Goal: Feedback & Contribution: Submit feedback/report problem

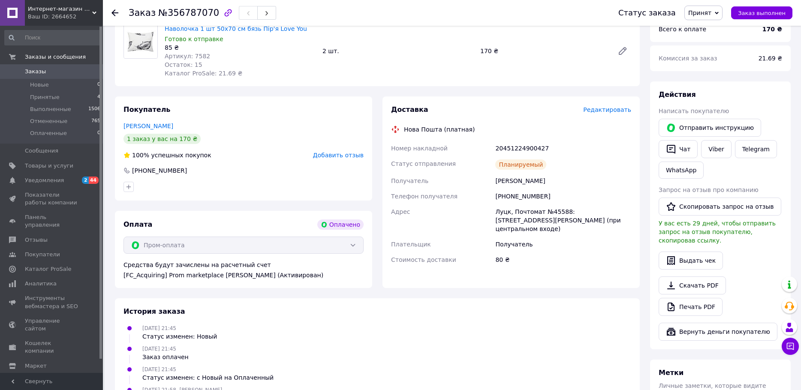
scroll to position [86, 0]
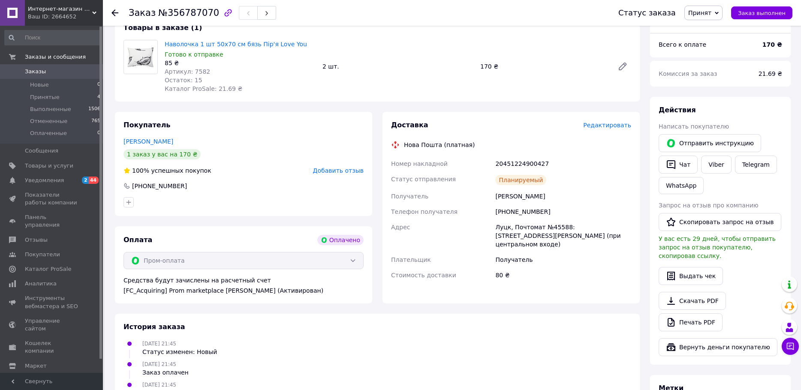
click at [353, 261] on div "Пром-оплата" at bounding box center [243, 260] width 240 height 17
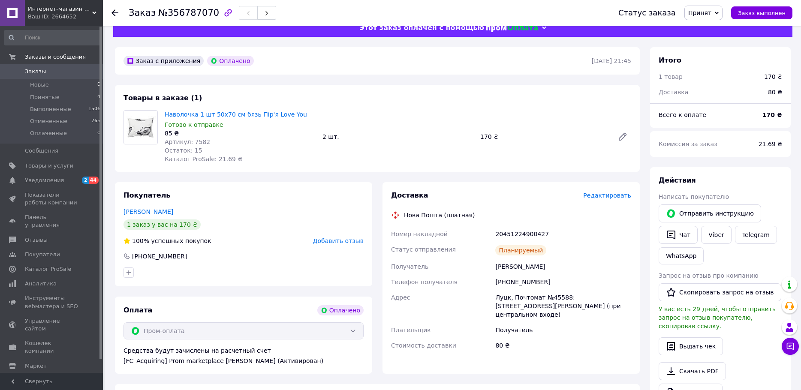
scroll to position [0, 0]
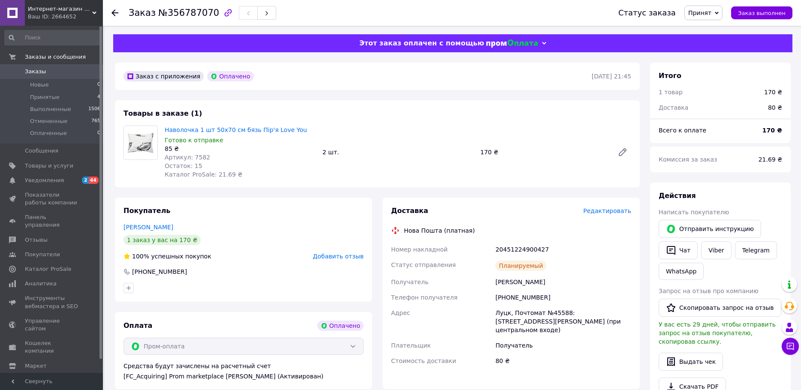
click at [115, 13] on use at bounding box center [114, 12] width 7 height 7
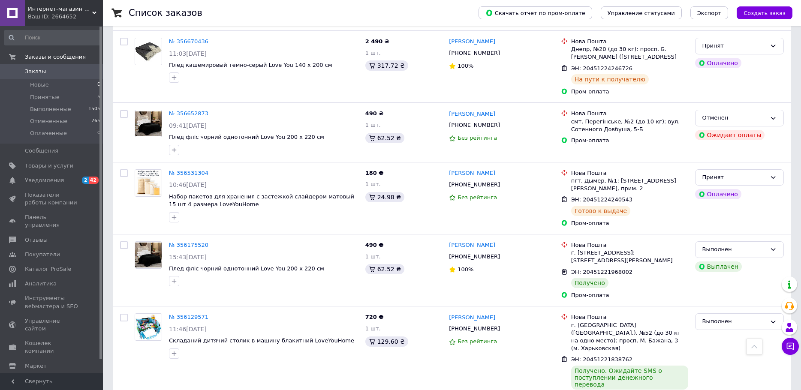
scroll to position [43, 0]
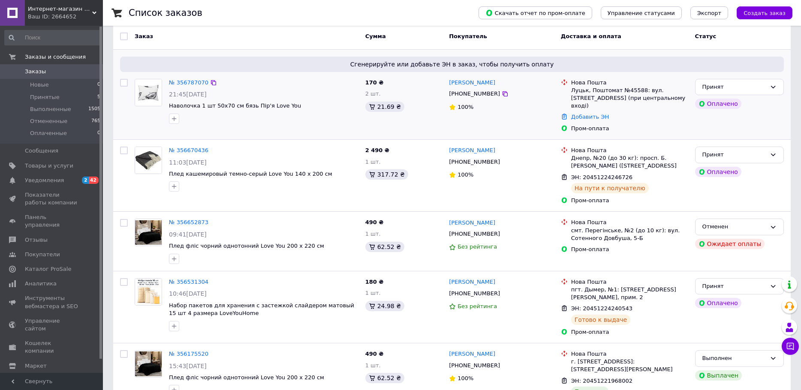
click at [515, 115] on div "[PERSON_NAME] [PHONE_NUMBER] 100%" at bounding box center [501, 105] width 112 height 61
click at [195, 104] on span "Наволочка 1 шт 50x70 см бязь Пір'я Love You" at bounding box center [235, 105] width 132 height 6
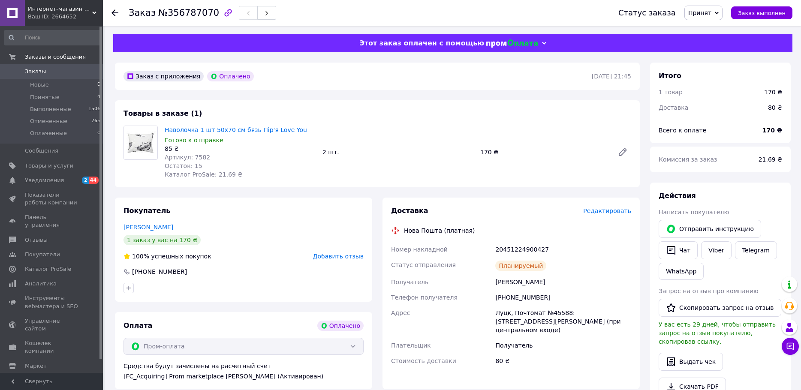
click at [542, 42] on use at bounding box center [544, 43] width 4 height 3
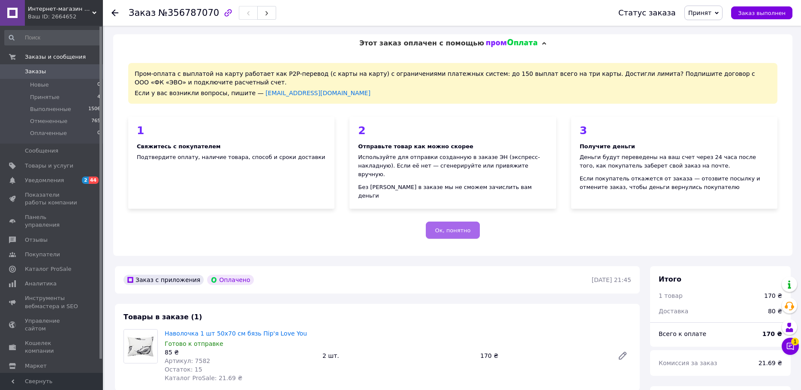
click at [454, 227] on span "Ок, понятно" at bounding box center [453, 230] width 36 height 6
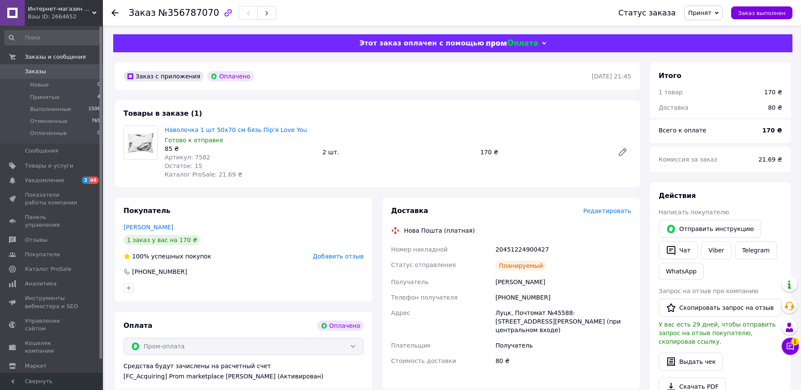
click at [114, 15] on icon at bounding box center [114, 12] width 7 height 7
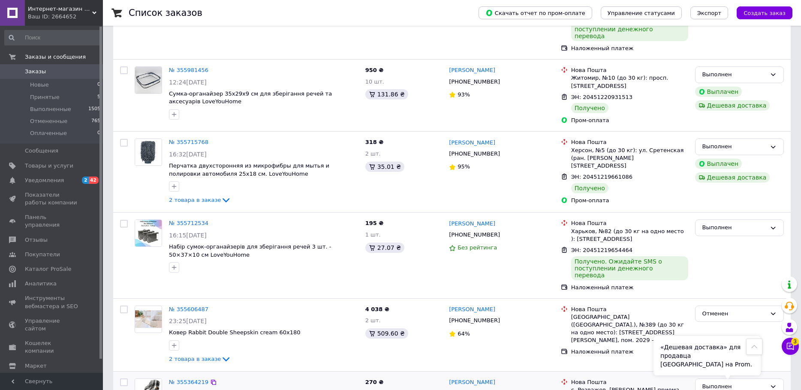
scroll to position [557, 0]
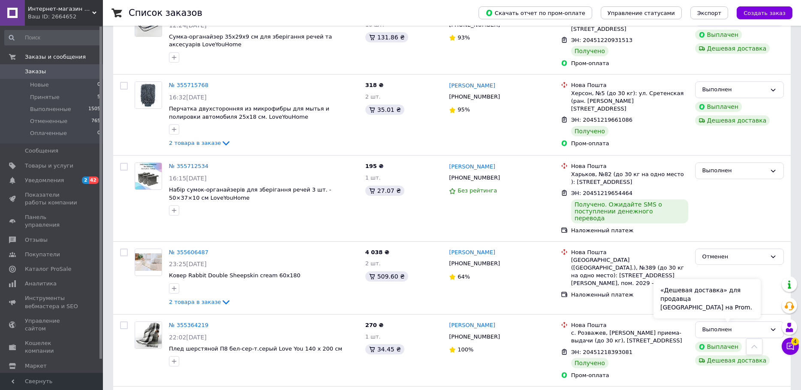
click at [715, 296] on div "«Дешевая доставка» для продавца Новой Почтой на Prom." at bounding box center [706, 298] width 107 height 39
click at [735, 355] on div "Дешевая доставка" at bounding box center [732, 360] width 75 height 10
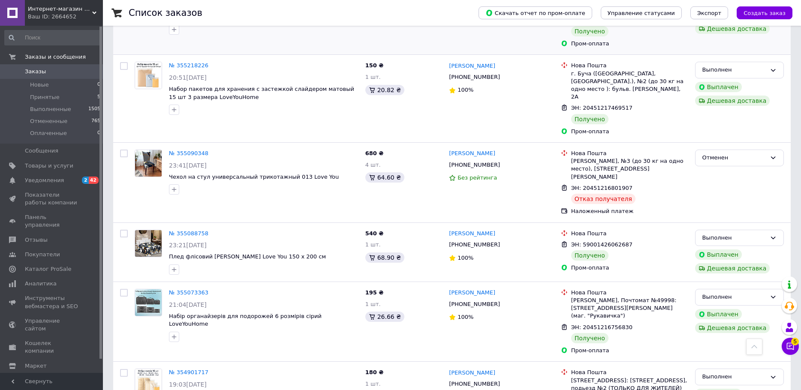
scroll to position [900, 0]
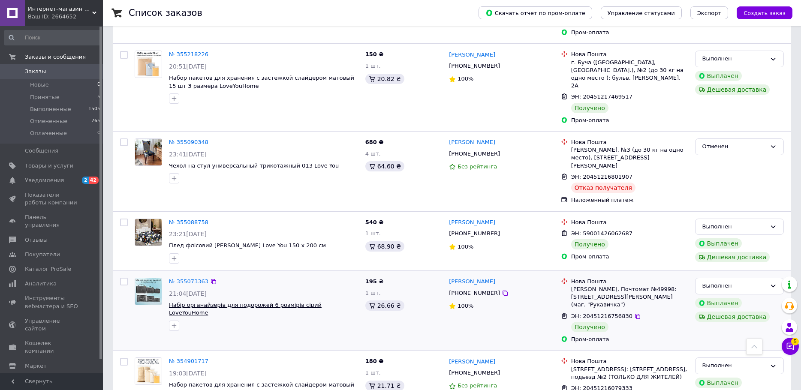
click at [184, 302] on span "Набір органайзерів для подорожей 6 розмірів сірий LoveYouHome" at bounding box center [245, 309] width 153 height 15
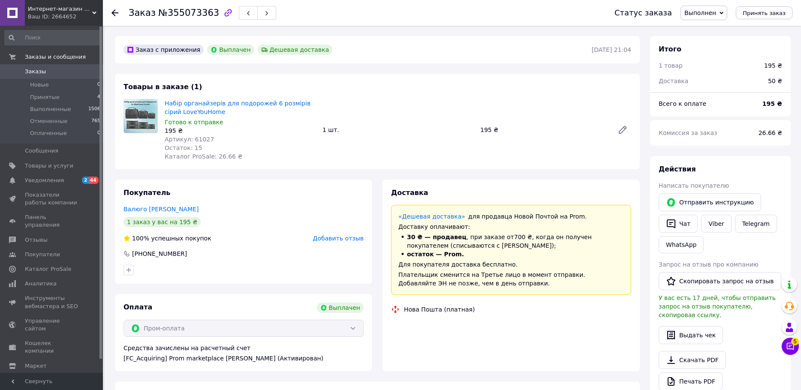
scroll to position [27, 0]
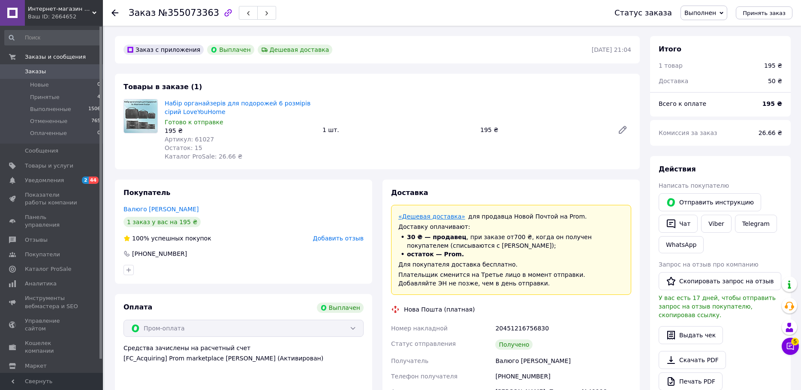
click at [419, 217] on link "«Дешевая доставка»" at bounding box center [431, 216] width 67 height 7
click at [114, 15] on use at bounding box center [114, 12] width 7 height 7
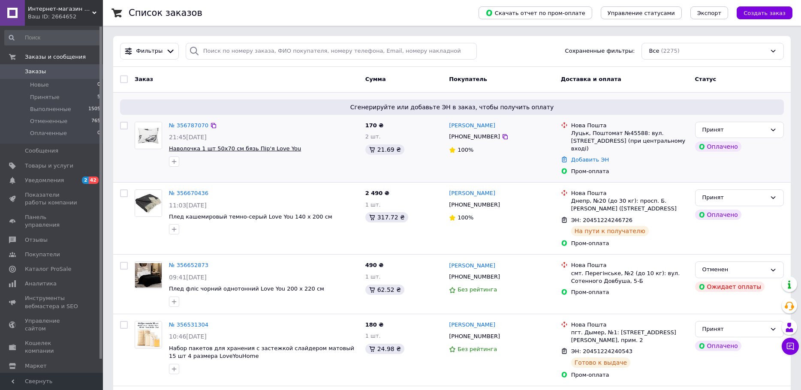
click at [258, 148] on span "Наволочка 1 шт 50x70 см бязь Пір'я Love You" at bounding box center [235, 148] width 132 height 6
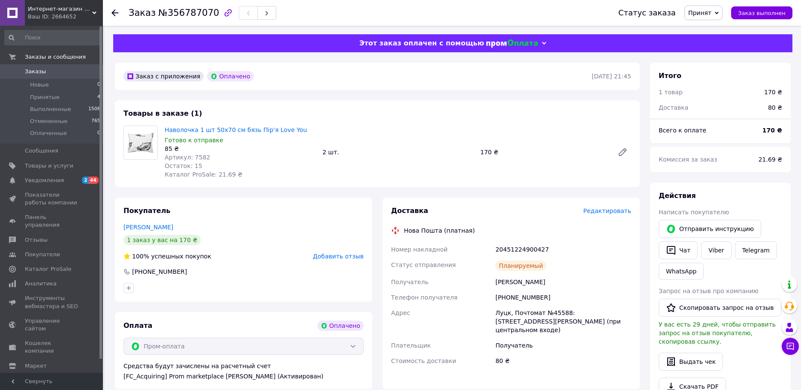
click at [114, 8] on div at bounding box center [119, 13] width 17 height 26
click at [718, 12] on icon at bounding box center [717, 13] width 4 height 4
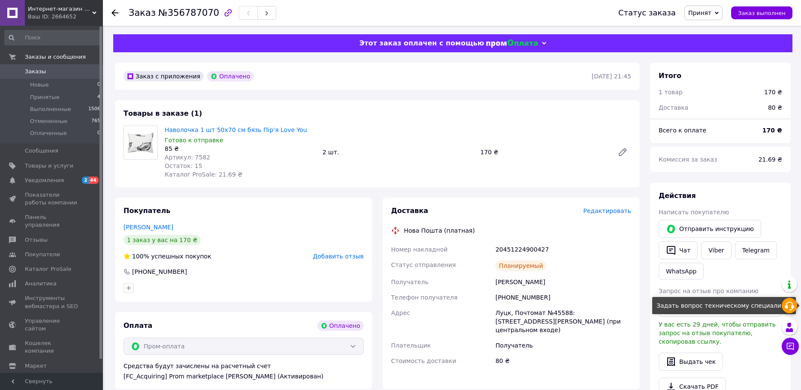
click at [791, 306] on icon at bounding box center [789, 306] width 10 height 10
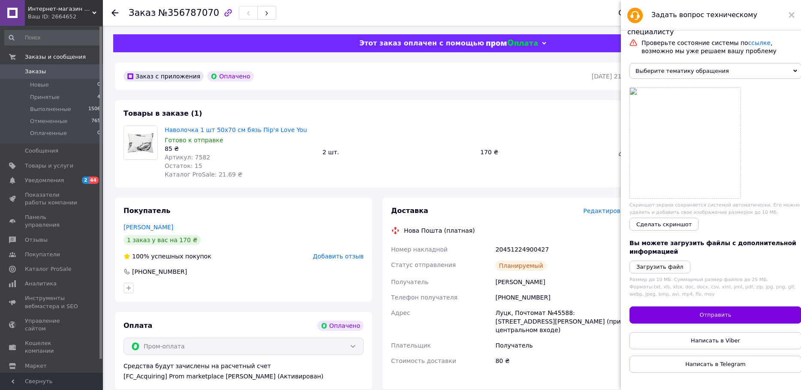
click at [717, 73] on span "Выберите тематику обращения" at bounding box center [715, 71] width 172 height 16
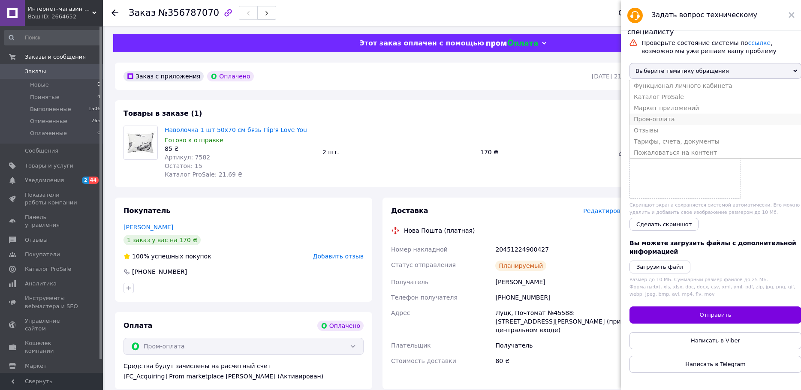
click at [664, 123] on li "Пром-оплата" at bounding box center [715, 119] width 172 height 11
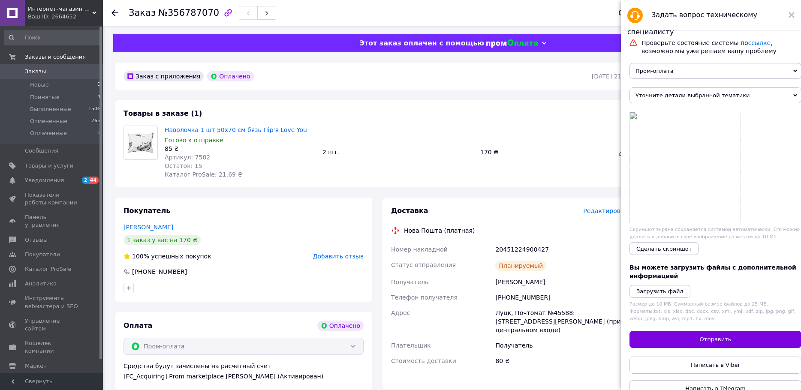
click at [701, 99] on span "Уточните детали выбранной тематики" at bounding box center [715, 95] width 172 height 16
click at [687, 125] on li "Общие вопросы по Пром-оплате" at bounding box center [715, 121] width 172 height 11
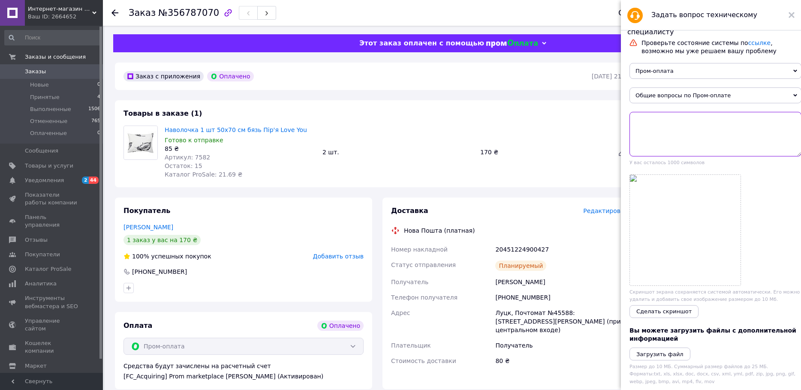
click at [648, 128] on textarea at bounding box center [715, 134] width 172 height 45
click at [751, 139] on textarea "клиент сделал пром оплату.думал что будет дешевая доставка.Но его заказ не попо…" at bounding box center [715, 134] width 172 height 45
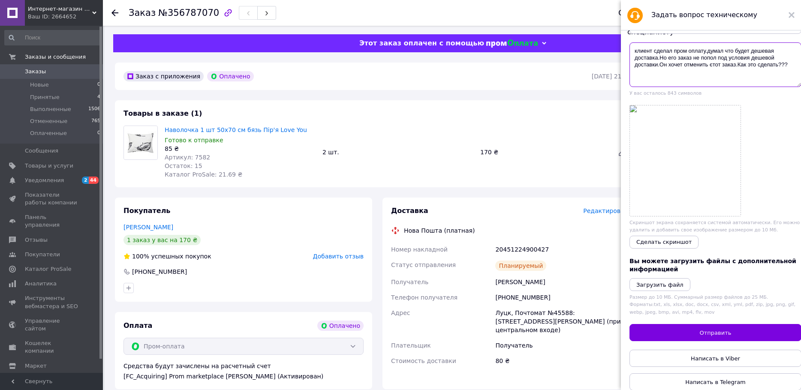
scroll to position [86, 0]
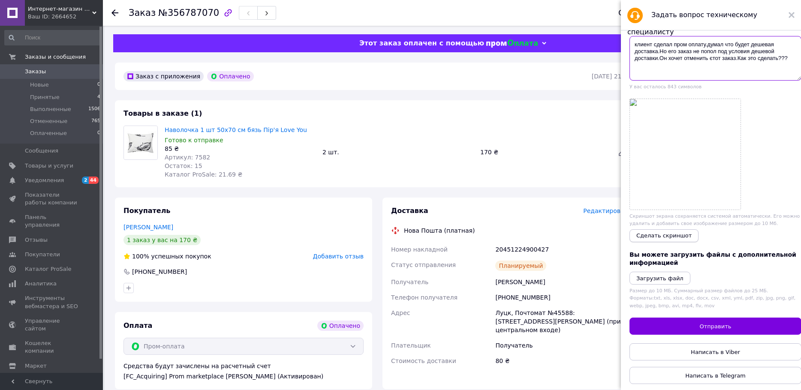
type textarea "клиент сделал пром оплату.думал что будет дешевая доставка.Но его заказ не попо…"
click at [661, 232] on span "Сделать скриншот" at bounding box center [663, 235] width 55 height 6
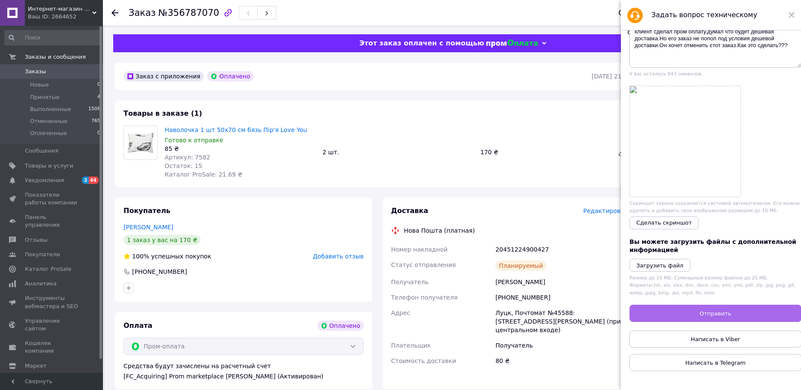
click at [713, 310] on span "Отправить" at bounding box center [716, 313] width 32 height 6
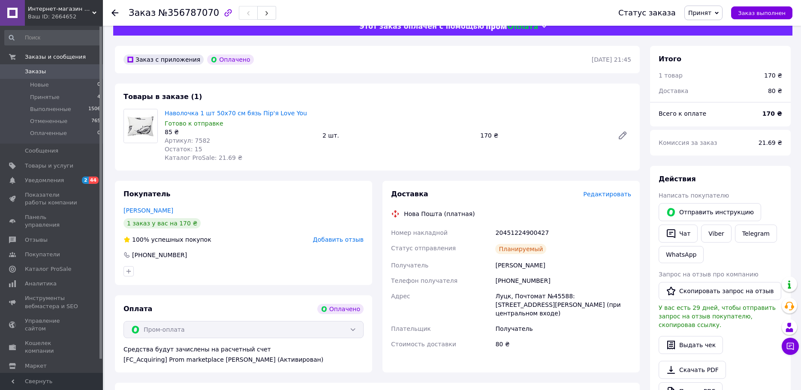
scroll to position [4, 0]
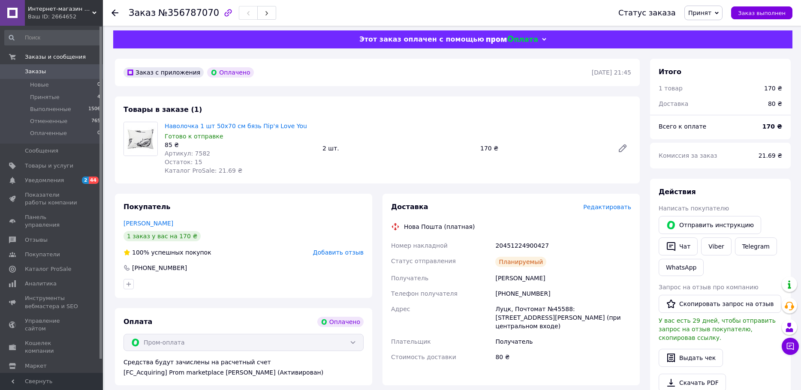
click at [114, 12] on icon at bounding box center [114, 12] width 7 height 7
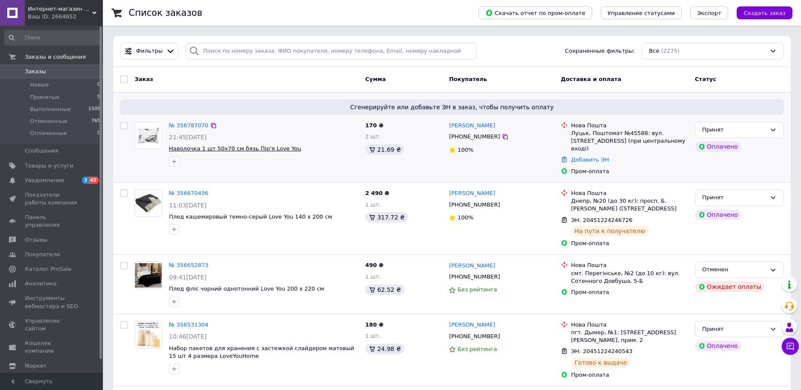
click at [210, 147] on span "Наволочка 1 шт 50x70 см бязь Пір'я Love You" at bounding box center [235, 148] width 132 height 6
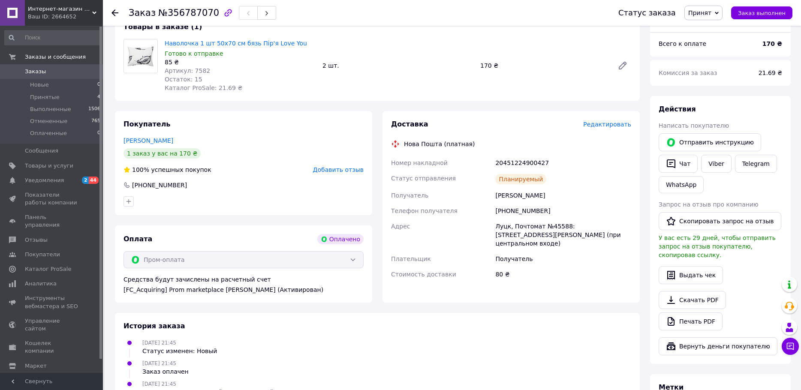
scroll to position [90, 0]
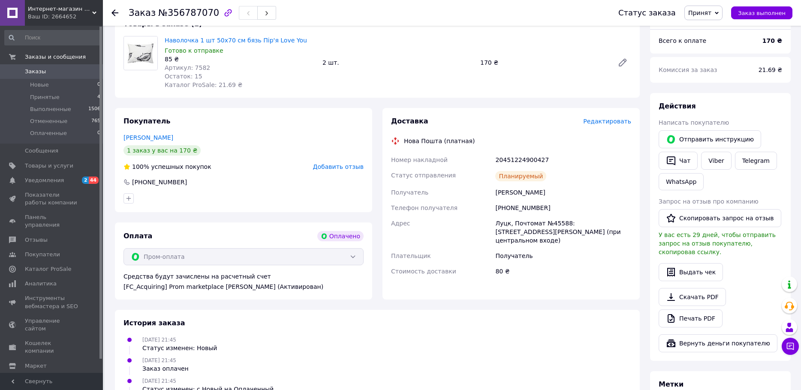
click at [114, 15] on use at bounding box center [114, 12] width 7 height 7
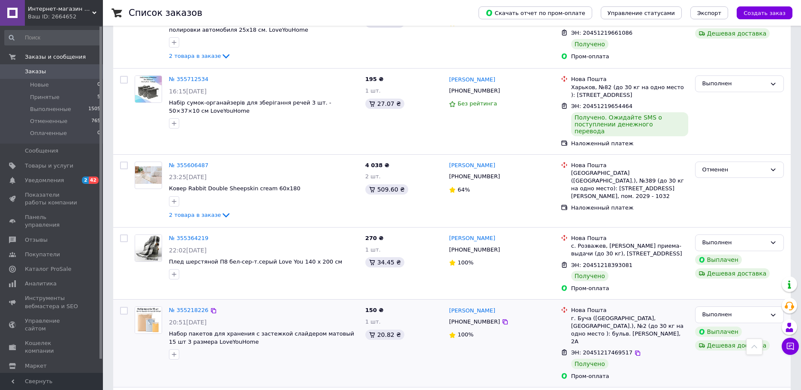
scroll to position [686, 0]
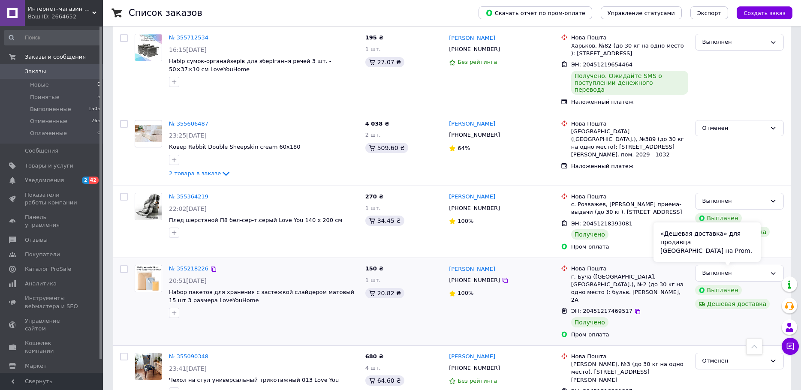
click at [732, 299] on div "Дешевая доставка" at bounding box center [732, 304] width 75 height 10
click at [680, 241] on div "«Дешевая доставка» для продавца [GEOGRAPHIC_DATA] на Prom." at bounding box center [706, 241] width 107 height 39
click at [677, 231] on div "«Дешевая доставка» для продавца [GEOGRAPHIC_DATA] на Prom." at bounding box center [706, 241] width 107 height 39
click at [190, 265] on link "№ 355218226" at bounding box center [188, 268] width 39 height 6
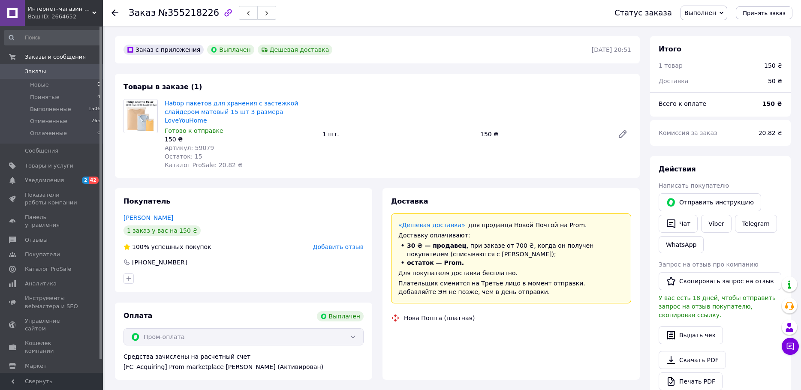
scroll to position [27, 0]
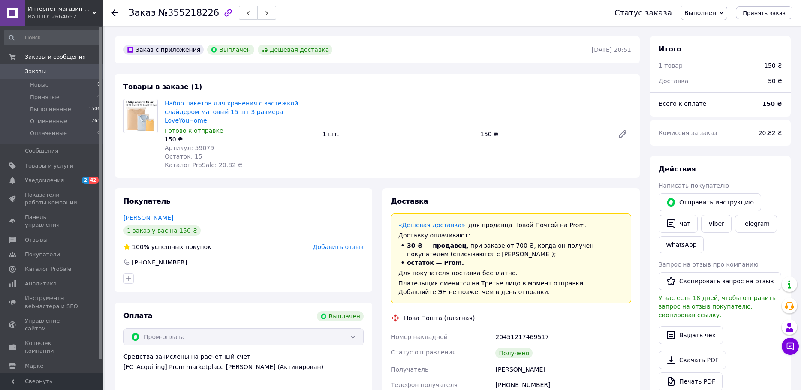
click at [427, 222] on link "«Дешевая доставка»" at bounding box center [431, 225] width 67 height 7
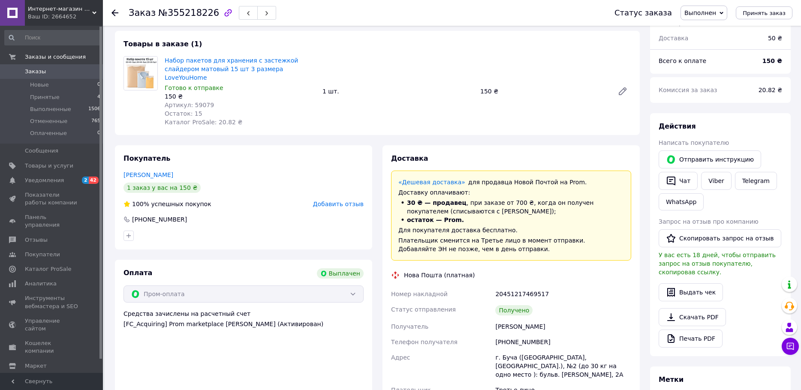
scroll to position [0, 0]
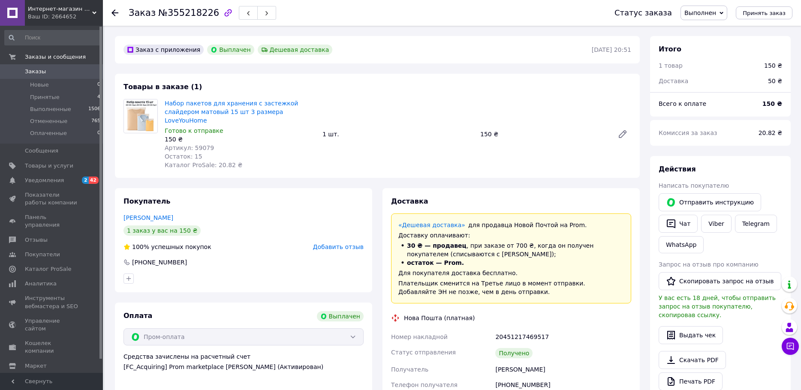
click at [112, 13] on use at bounding box center [114, 12] width 7 height 7
